Goal: Navigation & Orientation: Find specific page/section

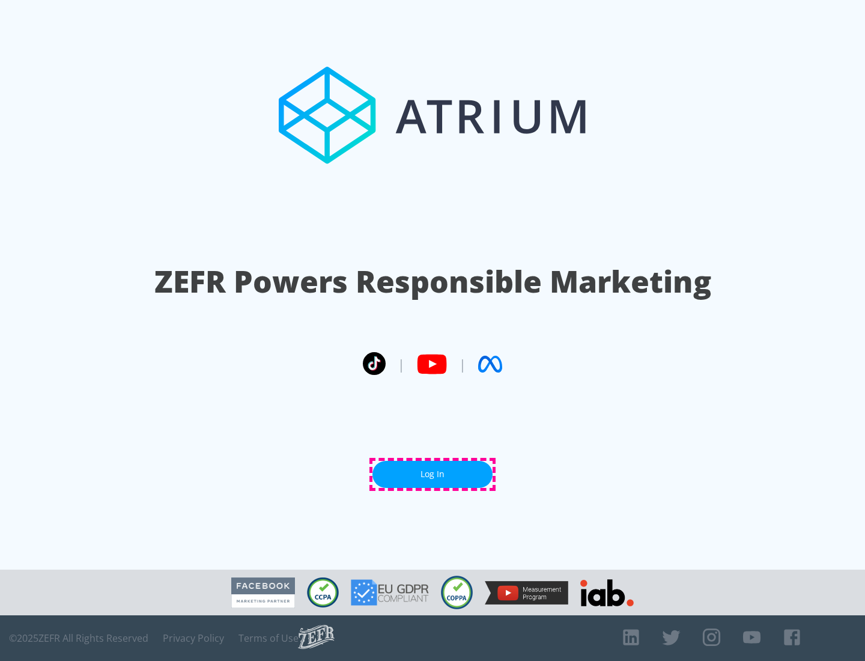
click at [432, 474] on link "Log In" at bounding box center [432, 474] width 120 height 27
